Goal: Information Seeking & Learning: Learn about a topic

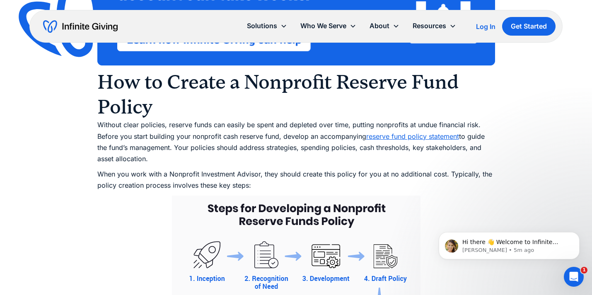
scroll to position [3424, 0]
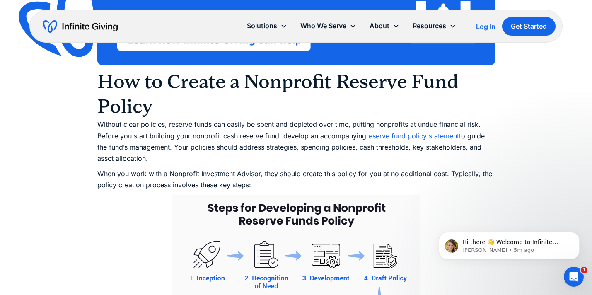
drag, startPoint x: 177, startPoint y: 156, endPoint x: 177, endPoint y: 171, distance: 14.5
click at [177, 164] on p "‍Without clear policies, reserve funds can easily be spent and depleted over ti…" at bounding box center [296, 141] width 398 height 45
drag, startPoint x: 176, startPoint y: 160, endPoint x: 187, endPoint y: 165, distance: 12.0
click at [186, 164] on p "‍Without clear policies, reserve funds can easily be spent and depleted over ti…" at bounding box center [296, 141] width 398 height 45
copy p "Your policies should address strategies, spending policies, cash thresholds, ke…"
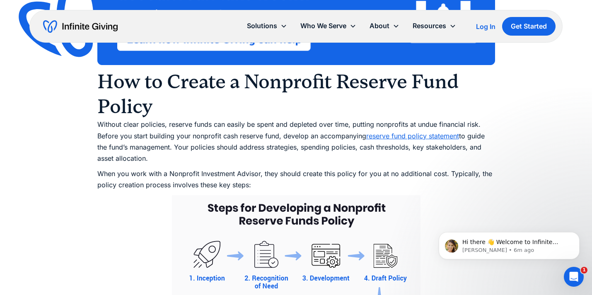
click at [439, 140] on link "reserve fund policy statement" at bounding box center [412, 136] width 93 height 8
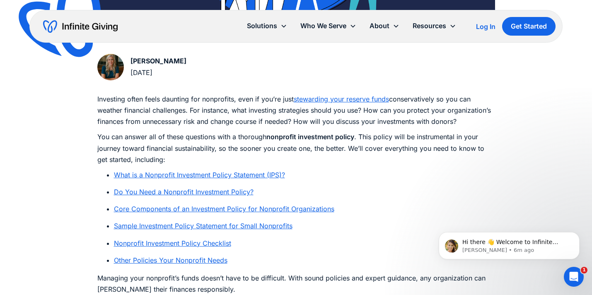
scroll to position [417, 0]
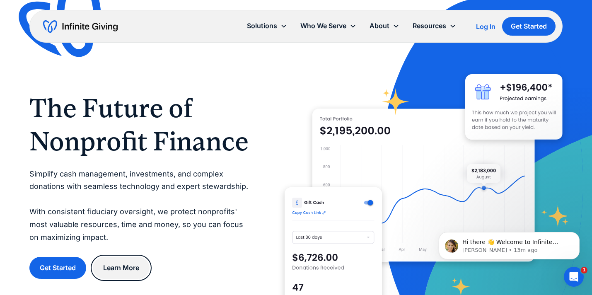
click at [126, 267] on link "Learn More" at bounding box center [121, 268] width 57 height 22
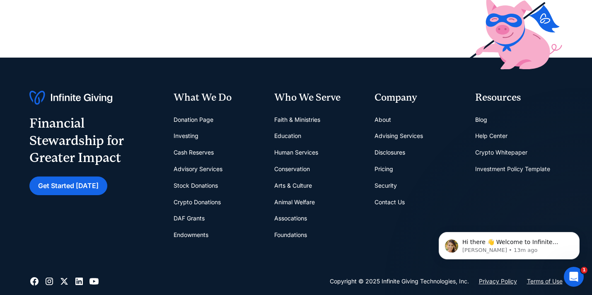
scroll to position [279, 0]
